Goal: Information Seeking & Learning: Understand process/instructions

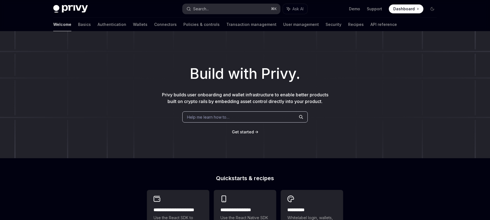
click at [229, 10] on button "Search... ⌘ K" at bounding box center [230, 9] width 97 height 10
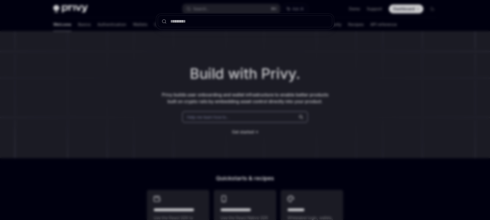
drag, startPoint x: 215, startPoint y: 41, endPoint x: 182, endPoint y: 41, distance: 33.7
click at [215, 41] on div at bounding box center [245, 110] width 490 height 220
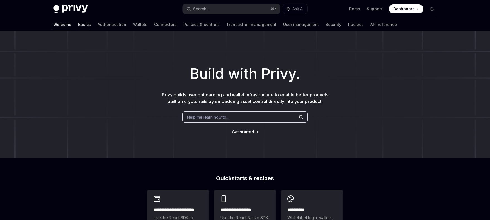
click at [78, 24] on link "Basics" at bounding box center [84, 24] width 13 height 13
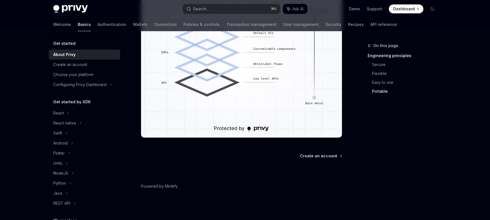
scroll to position [508, 0]
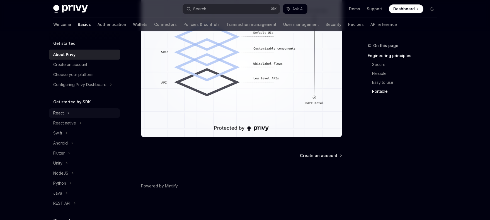
click at [74, 114] on div "React" at bounding box center [84, 113] width 71 height 10
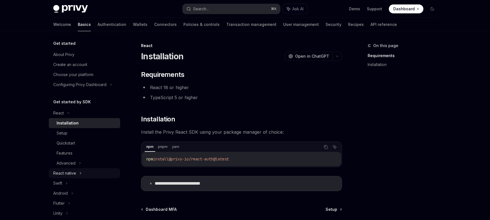
click at [69, 172] on div "React native" at bounding box center [64, 173] width 23 height 7
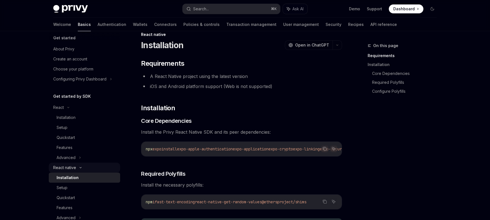
scroll to position [6, 0]
click at [64, 107] on div "React" at bounding box center [84, 107] width 71 height 10
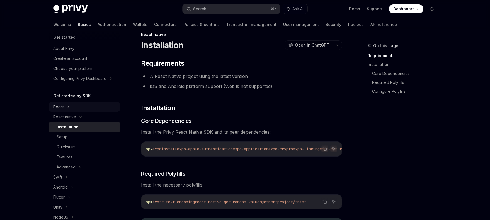
click at [70, 106] on div "React" at bounding box center [84, 107] width 71 height 10
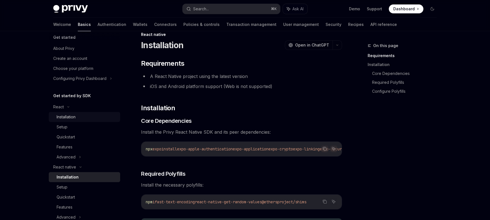
drag, startPoint x: 69, startPoint y: 113, endPoint x: 72, endPoint y: 114, distance: 3.0
click at [69, 114] on link "Installation" at bounding box center [84, 117] width 71 height 10
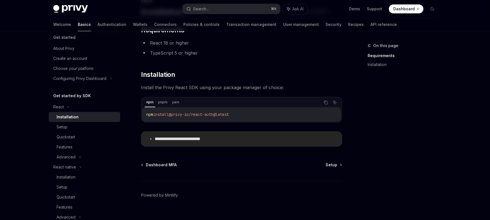
scroll to position [54, 0]
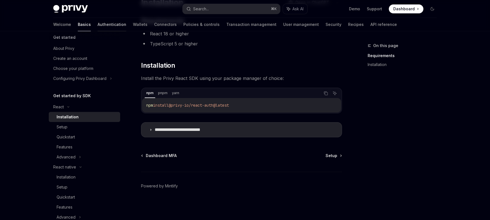
click at [97, 23] on link "Authentication" at bounding box center [111, 24] width 29 height 13
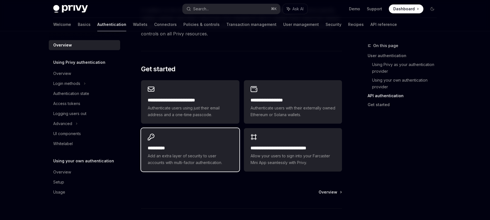
scroll to position [446, 0]
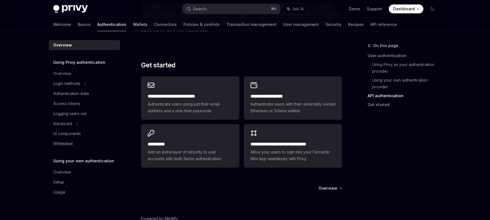
click at [133, 24] on link "Wallets" at bounding box center [140, 24] width 14 height 13
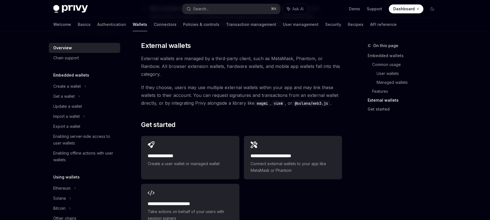
scroll to position [828, 0]
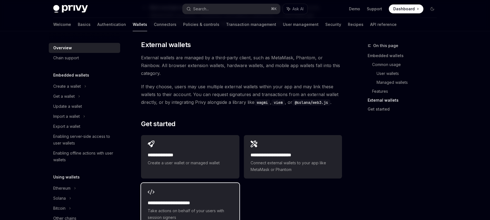
click at [161, 183] on div "**********" at bounding box center [190, 204] width 98 height 43
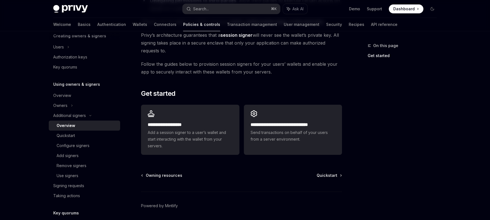
scroll to position [135, 0]
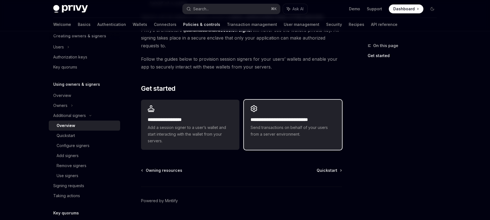
click at [292, 115] on div "**********" at bounding box center [293, 121] width 98 height 43
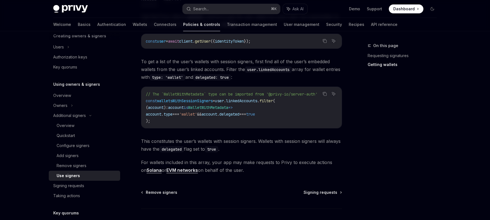
scroll to position [253, 0]
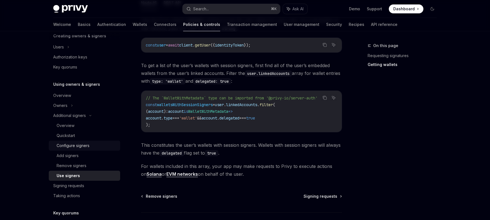
click at [68, 144] on div "Configure signers" at bounding box center [73, 145] width 33 height 7
type textarea "*"
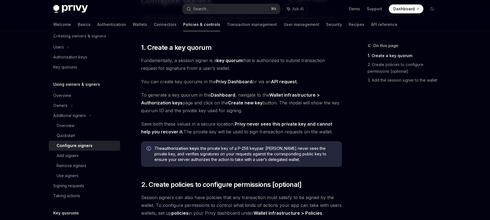
scroll to position [57, 0]
